Goal: Complete application form

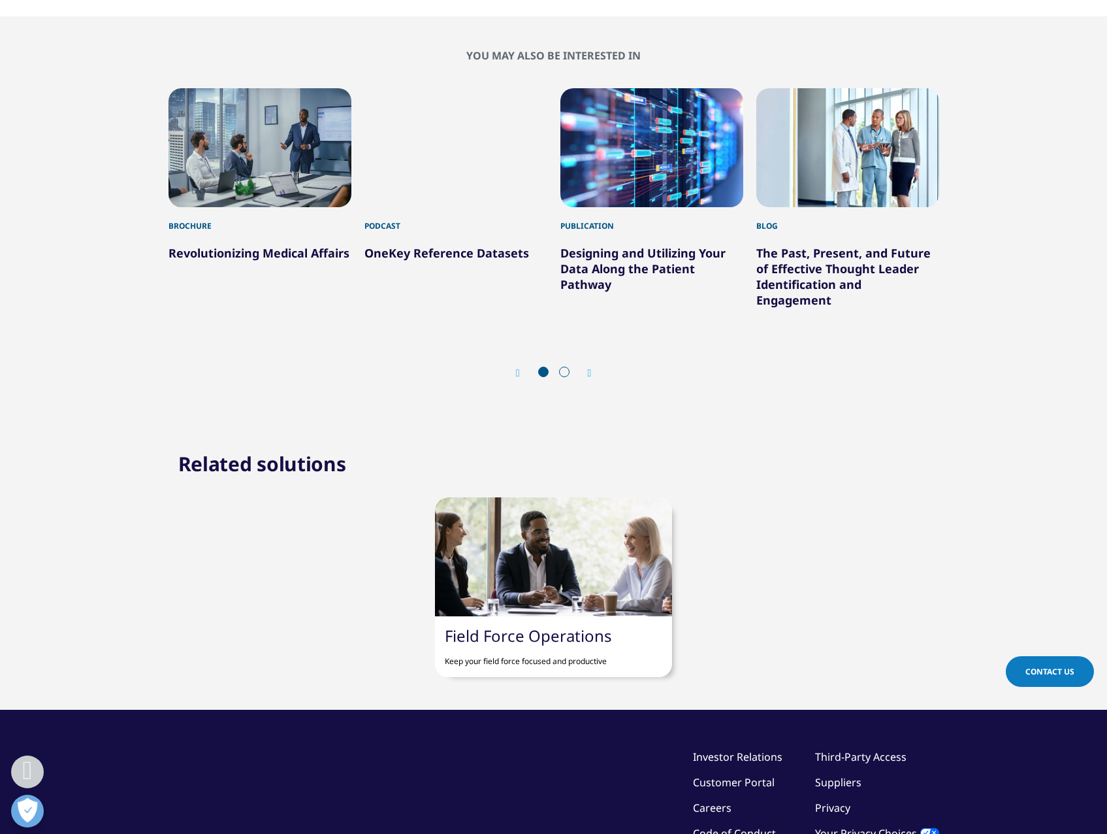
scroll to position [849, 0]
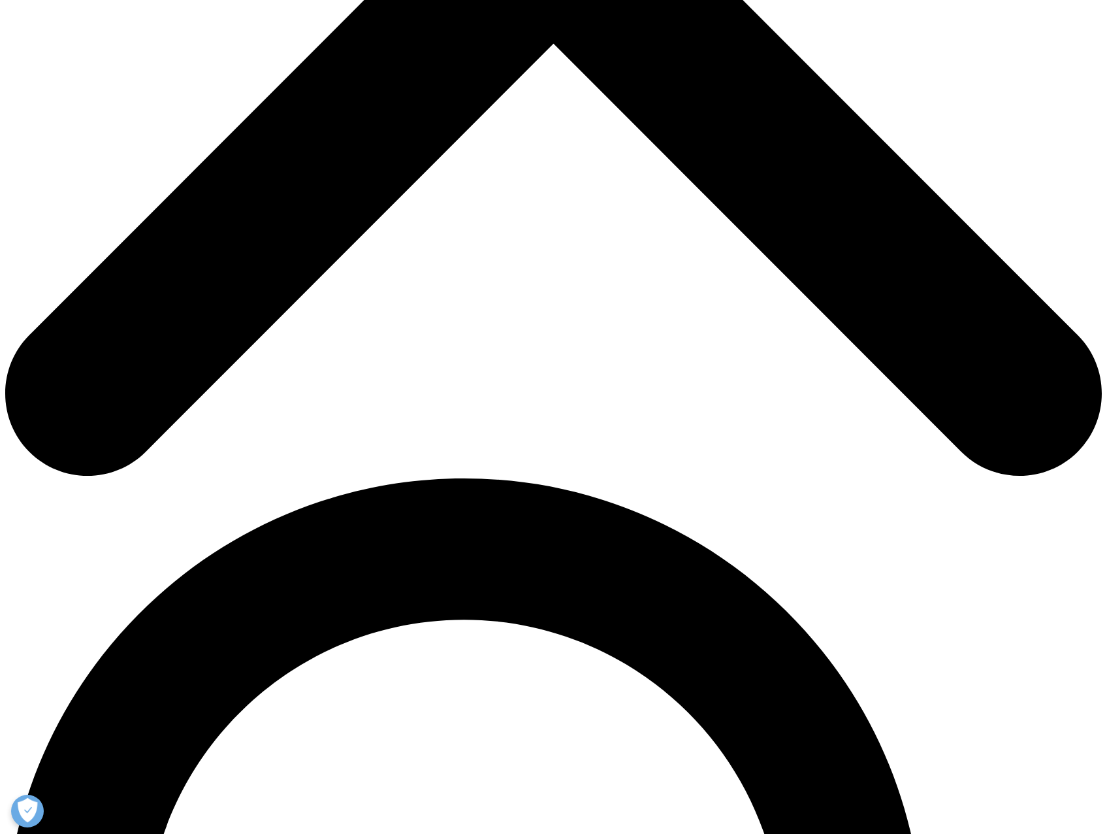
scroll to position [443, 0]
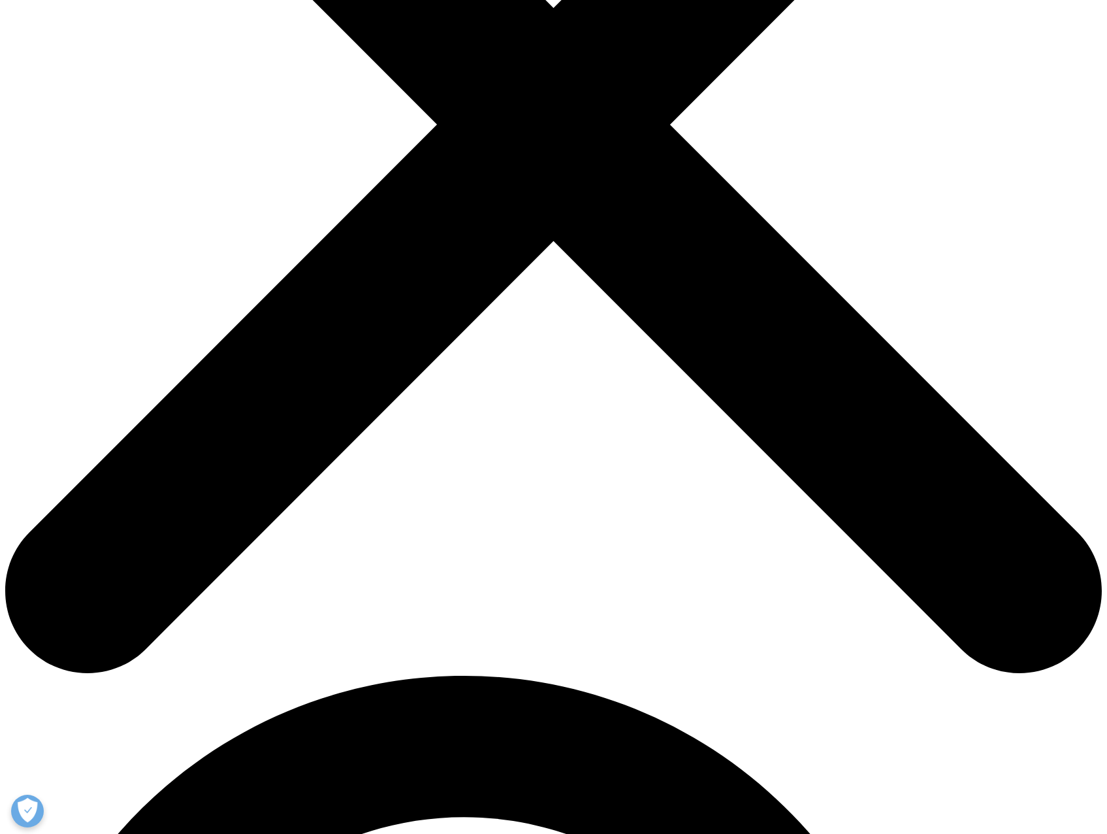
type input "T"
type input "[PERSON_NAME]"
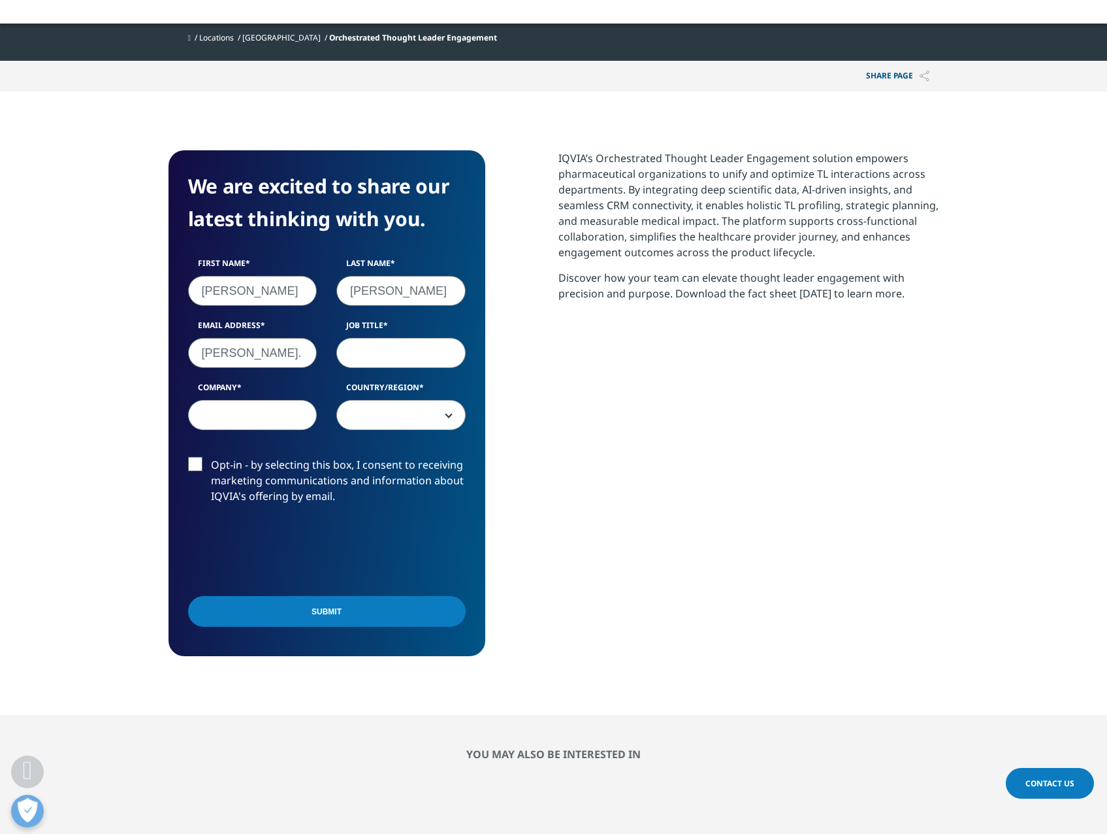
type input "sam.alderfer@lilly.com"
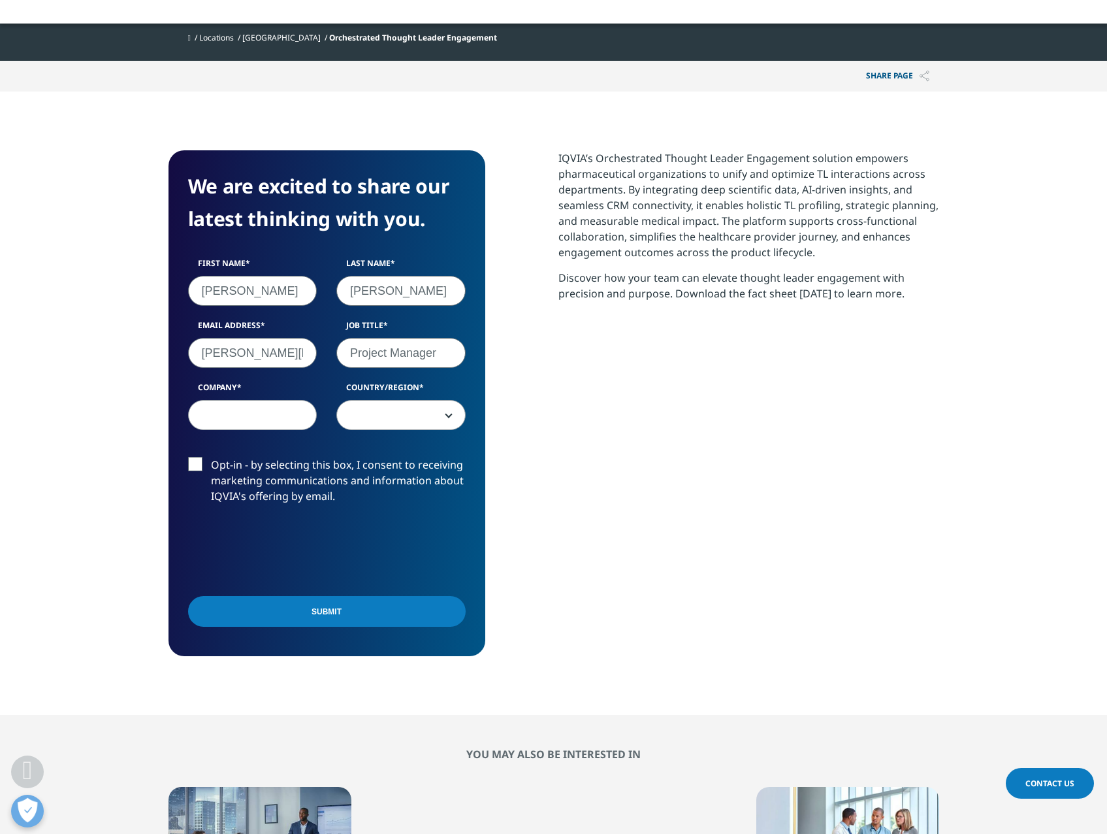
type input "Project Manager"
type input "Eli Lilly and Company"
drag, startPoint x: 284, startPoint y: 414, endPoint x: 327, endPoint y: 421, distance: 44.5
click at [327, 421] on div "First Name Sam Last Name Alderfer Email Address sam.alderfer@lilly.com Job Titl…" at bounding box center [326, 350] width 297 height 186
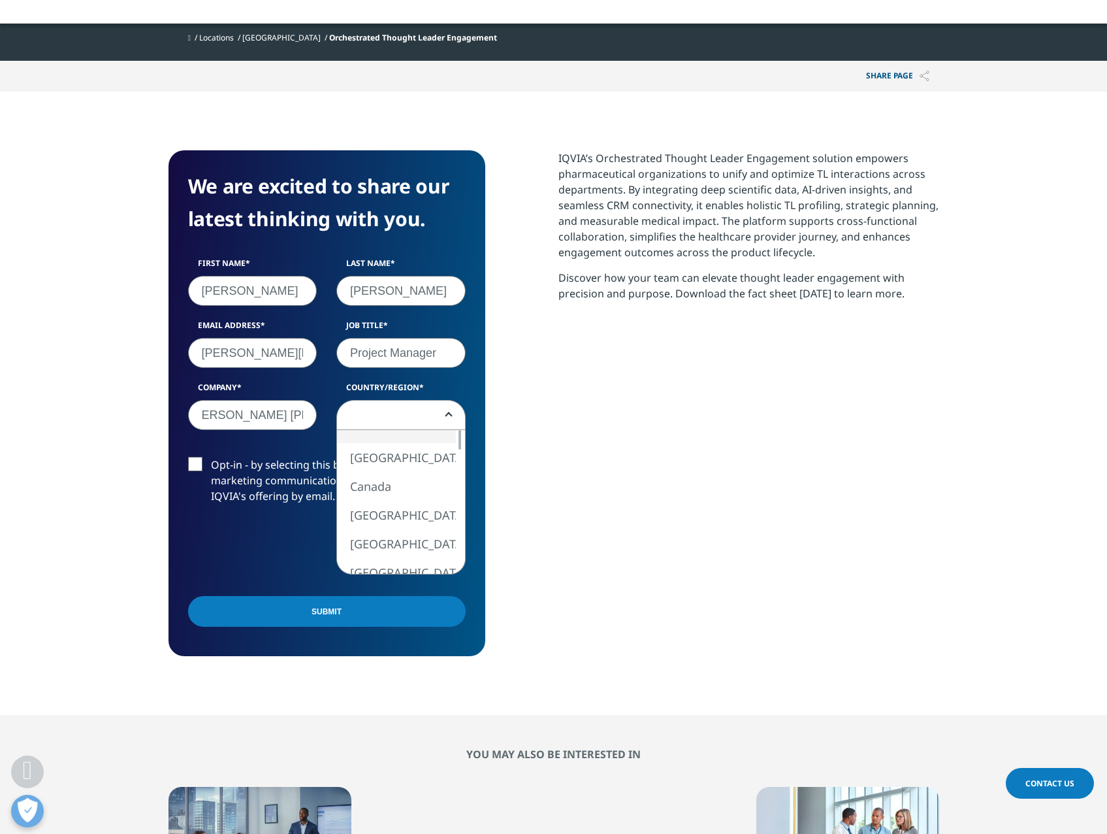
click at [419, 408] on span at bounding box center [401, 415] width 128 height 30
select select "[GEOGRAPHIC_DATA]"
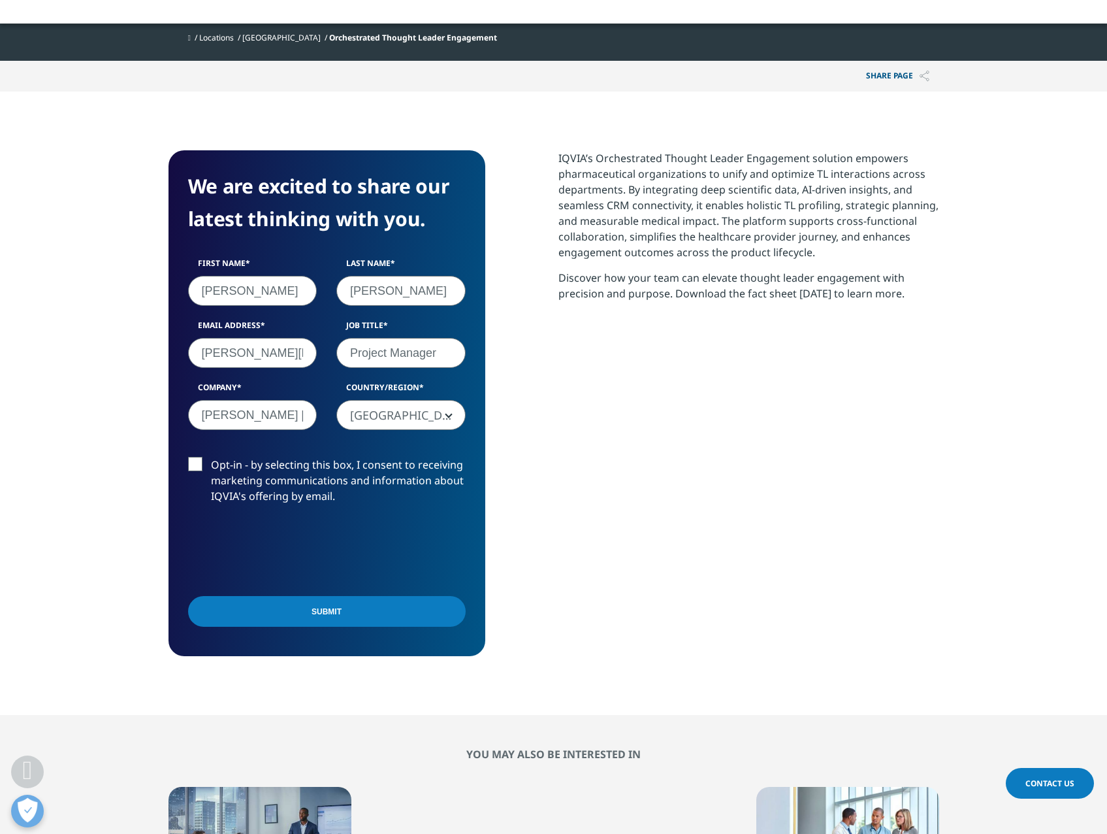
click at [200, 462] on label "Opt-in - by selecting this box, I consent to receiving marketing communications…" at bounding box center [327, 484] width 278 height 54
click at [211, 457] on input "Opt-in - by selecting this box, I consent to receiving marketing communications…" at bounding box center [211, 457] width 0 height 0
click at [228, 459] on label "Opt-in - by selecting this box, I consent to receiving marketing communications…" at bounding box center [327, 484] width 278 height 54
click at [211, 457] on input "Opt-in - by selecting this box, I consent to receiving marketing communications…" at bounding box center [211, 457] width 0 height 0
click at [343, 615] on input "Submit" at bounding box center [327, 611] width 278 height 31
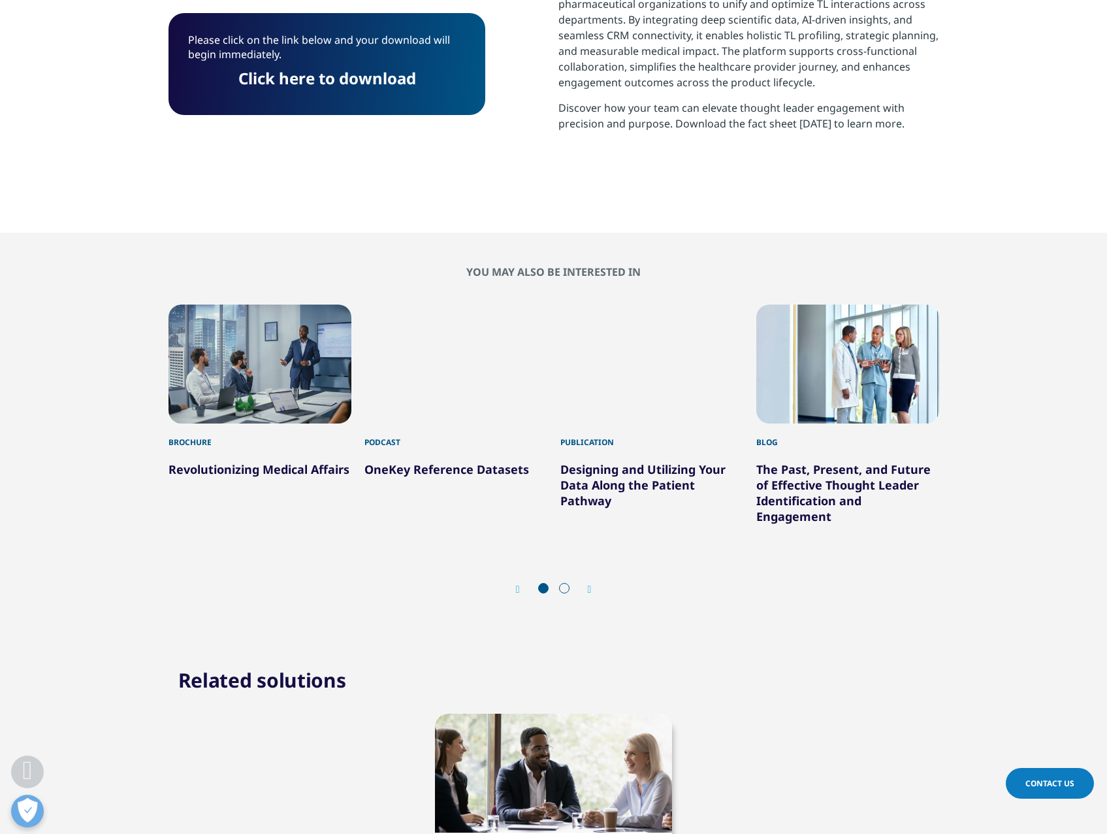
scroll to position [193, 771]
